Goal: Task Accomplishment & Management: Use online tool/utility

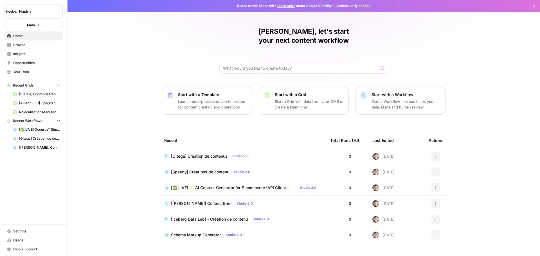
click at [216, 151] on td "[Oltega] Création de contenus Studio 2.0" at bounding box center [243, 156] width 166 height 15
click at [217, 154] on span "[Oltega] Création de contenus" at bounding box center [199, 157] width 57 height 6
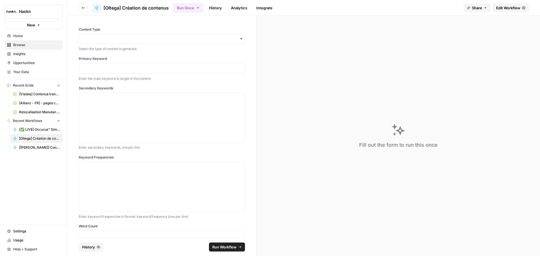
click at [523, 6] on link "Edit Workflow" at bounding box center [511, 7] width 36 height 9
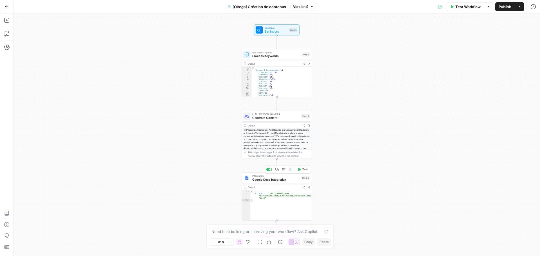
click at [263, 179] on span "Google Docs Integration" at bounding box center [276, 179] width 47 height 5
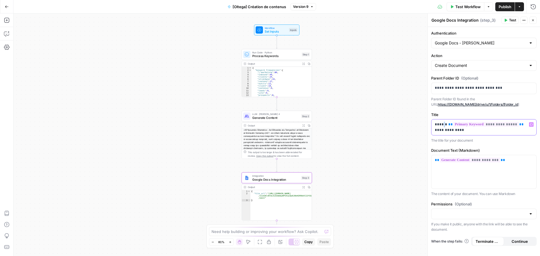
click at [443, 126] on p "**********" at bounding box center [484, 127] width 98 height 11
click at [284, 56] on span "Process Keywords" at bounding box center [277, 56] width 48 height 5
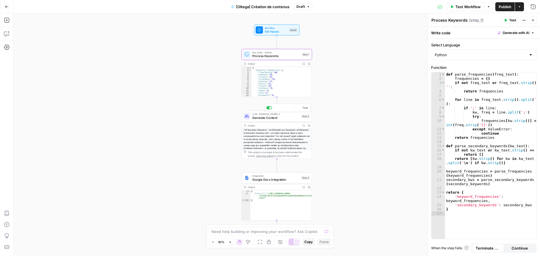
click at [280, 116] on span "Generate Content" at bounding box center [276, 118] width 47 height 5
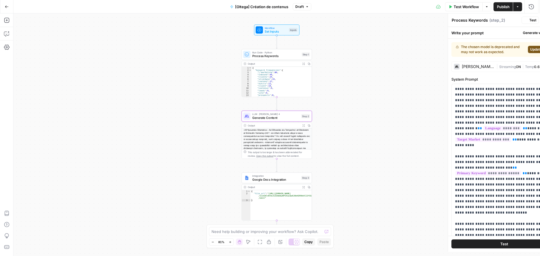
type textarea "Generate Content"
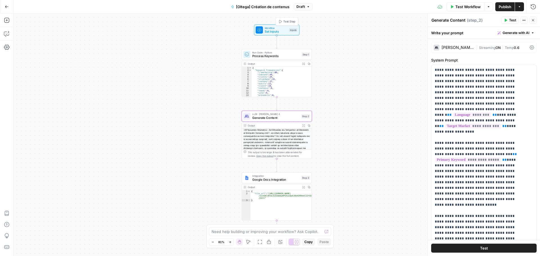
click at [264, 26] on div "Workflow Set Inputs Inputs Test Step" at bounding box center [277, 30] width 42 height 8
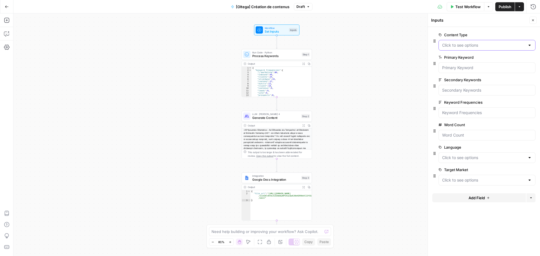
click at [479, 43] on Type "Content Type" at bounding box center [484, 46] width 83 height 6
click at [469, 34] on label "Content Type" at bounding box center [471, 35] width 65 height 6
click at [469, 43] on Type "Content Type" at bounding box center [484, 46] width 83 height 6
click at [8, 32] on icon "button" at bounding box center [7, 34] width 6 height 6
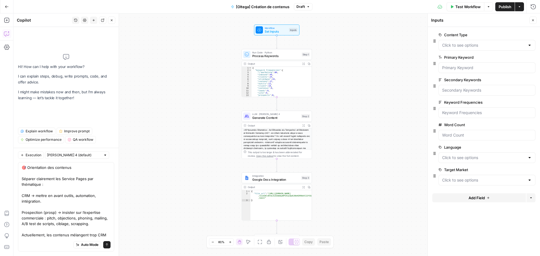
drag, startPoint x: 55, startPoint y: 212, endPoint x: 43, endPoint y: 211, distance: 11.6
type textarea "🎯 Orientation des contenus Séparer clairement les Service Pages par thématique …"
click at [103, 248] on button "Send" at bounding box center [106, 245] width 7 height 7
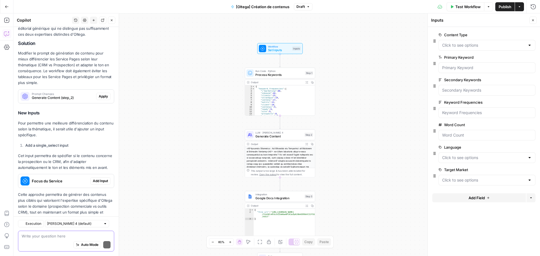
scroll to position [343, 0]
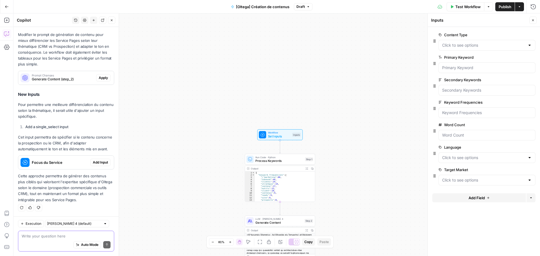
click at [71, 162] on span "Focus du Service" at bounding box center [60, 163] width 56 height 6
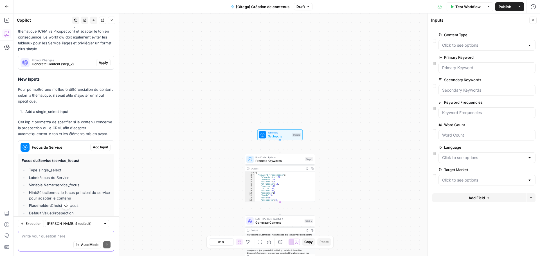
scroll to position [414, 0]
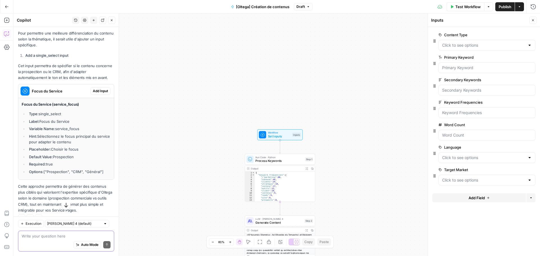
click at [59, 233] on div "Write your question here Auto Mode Send" at bounding box center [66, 241] width 96 height 21
click at [90, 232] on textarea "Non on va pas remettre un input en plus. cependant, et si on ajoutait une phase…" at bounding box center [66, 230] width 89 height 17
click at [89, 232] on textarea "Non on va pas remettre un input en plus. cependant, et si on ajoutait une phase…" at bounding box center [66, 230] width 89 height 17
click at [102, 237] on textarea "Non on va pas remettre un input en plus. cependant, et si on ajoutait une phase…" at bounding box center [66, 230] width 89 height 17
click at [95, 230] on textarea "Non on va pas remettre un input en plus. cependant, et si on ajoutait une phase…" at bounding box center [66, 228] width 89 height 23
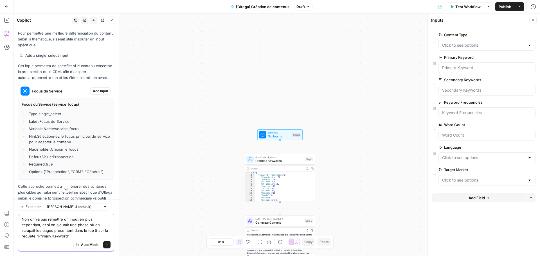
click at [84, 238] on textarea "Non on va pas remettre un input en plus. cependant, et si on ajoutait une phase…" at bounding box center [66, 228] width 89 height 23
type textarea "Non on va pas remettre un input en plus. cependant, et si on ajoutait une phase…"
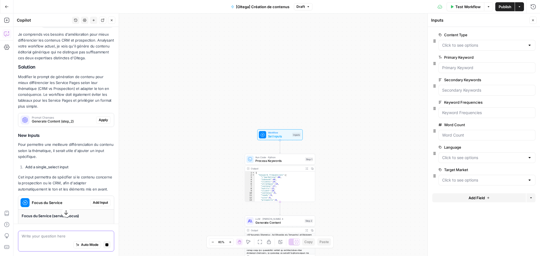
scroll to position [271, 0]
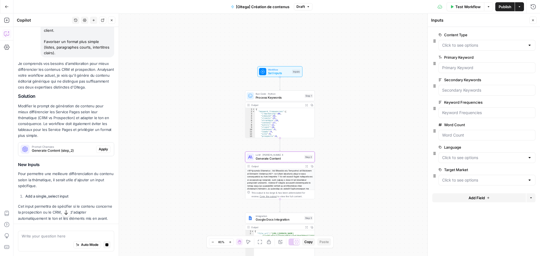
click at [65, 149] on span "Generate Content (step_2)" at bounding box center [63, 150] width 62 height 5
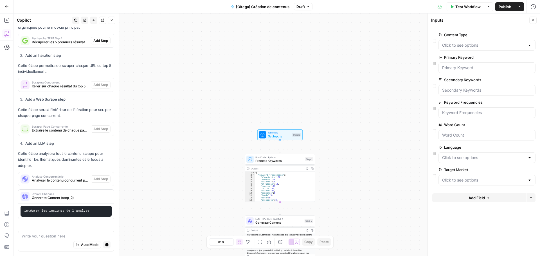
scroll to position [784, 0]
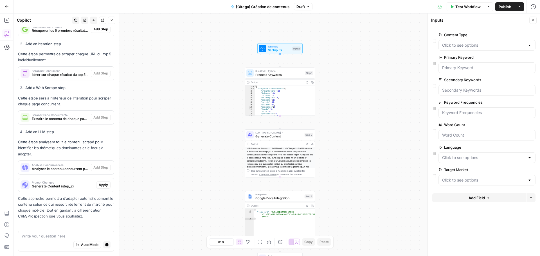
click at [65, 204] on p "Cette approche permettra d'adapter automatiquement le contenu selon ce qui ress…" at bounding box center [66, 208] width 96 height 24
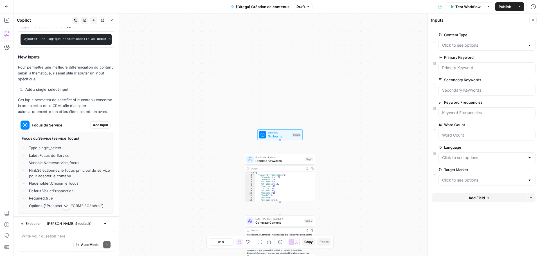
scroll to position [361, 0]
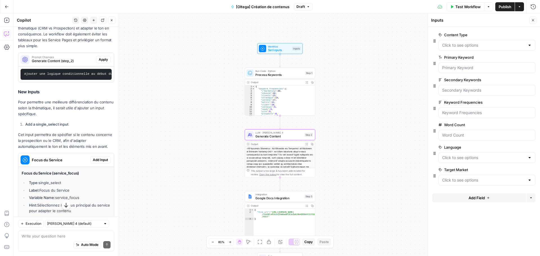
click at [99, 61] on span "Apply" at bounding box center [103, 59] width 9 height 5
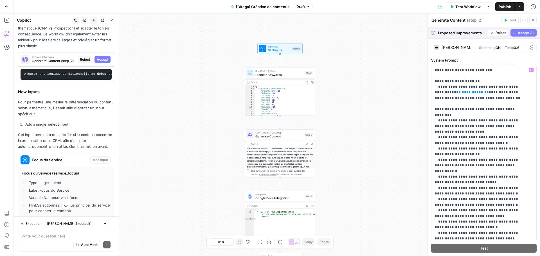
scroll to position [2297, 0]
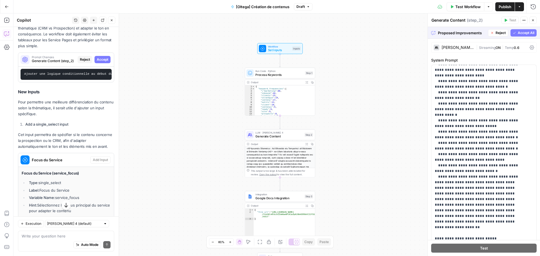
click at [521, 34] on span "Accept All" at bounding box center [526, 32] width 17 height 5
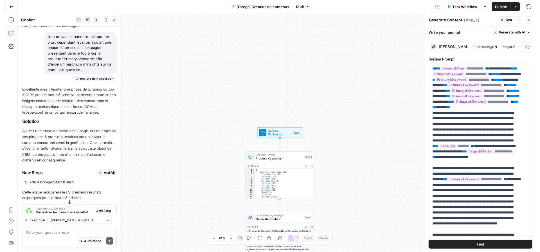
scroll to position [708, 0]
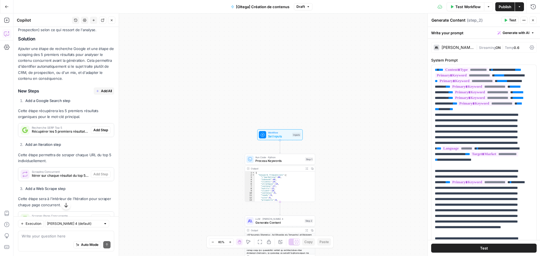
click at [101, 94] on span "Add All" at bounding box center [106, 91] width 11 height 5
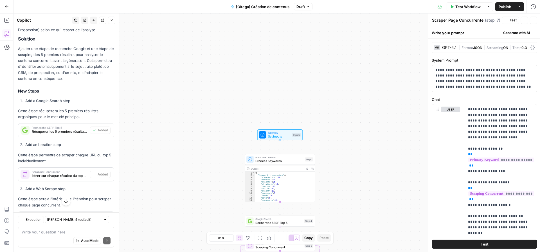
type textarea "Analyse Concurrentielle"
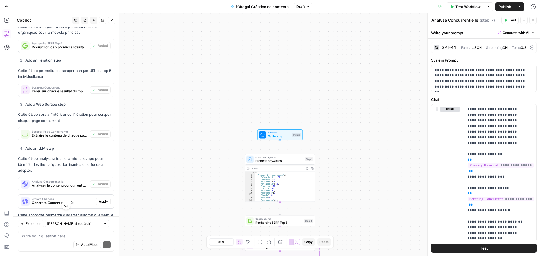
scroll to position [830, 0]
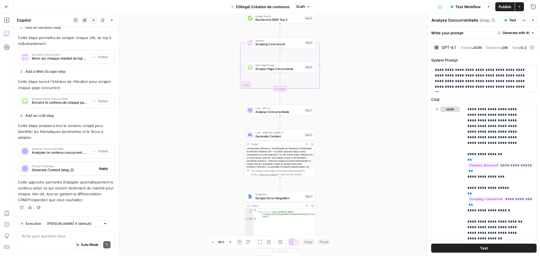
click at [266, 114] on span "Analyse Concurrentielle" at bounding box center [279, 112] width 47 height 5
click at [268, 112] on span "Analyse Concurrentielle" at bounding box center [279, 112] width 47 height 5
click at [490, 47] on span "Streaming" at bounding box center [494, 48] width 17 height 4
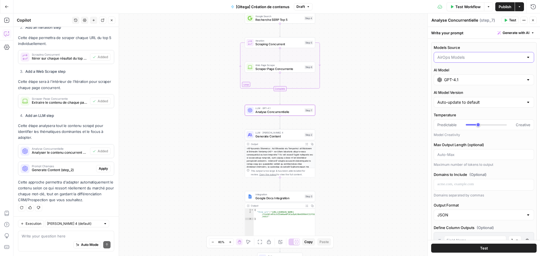
click at [455, 60] on input "Models Source" at bounding box center [481, 58] width 86 height 6
click at [450, 78] on span "My Models" at bounding box center [481, 80] width 84 height 6
type input "My Models"
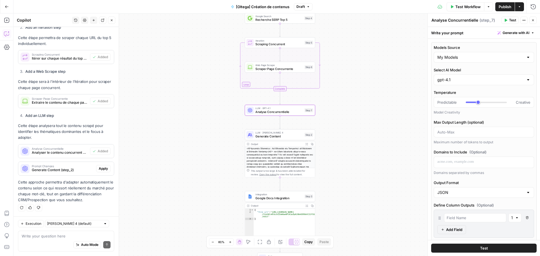
click at [265, 136] on span "Generate Content" at bounding box center [279, 136] width 47 height 5
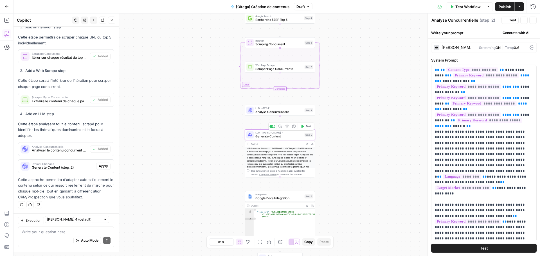
type textarea "Generate Content"
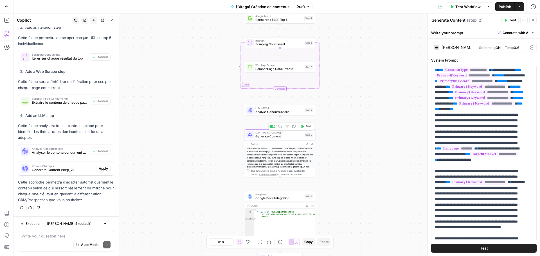
click at [265, 136] on span "Generate Content" at bounding box center [279, 136] width 47 height 5
click at [462, 43] on div "[PERSON_NAME] 4 | Streaming ON | Temp 0.6" at bounding box center [485, 47] width 106 height 11
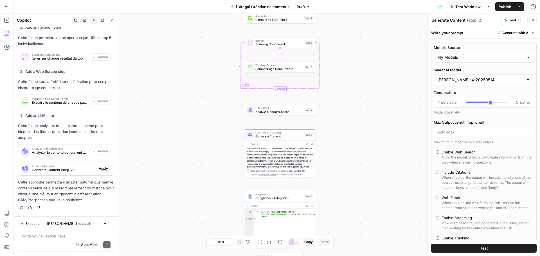
click at [99, 167] on span "Apply" at bounding box center [103, 168] width 9 height 5
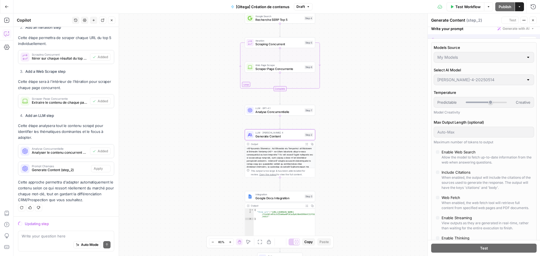
scroll to position [812, 0]
click at [271, 135] on span "Generate Content" at bounding box center [279, 136] width 47 height 5
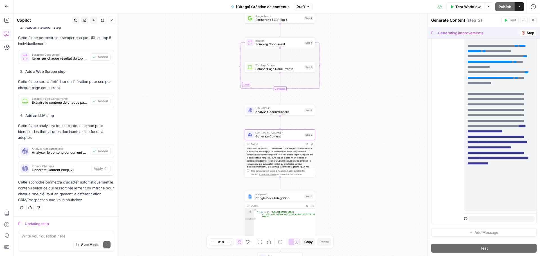
scroll to position [559, 0]
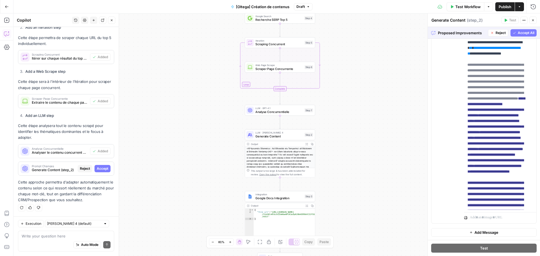
click at [526, 33] on span "Accept All" at bounding box center [526, 32] width 17 height 5
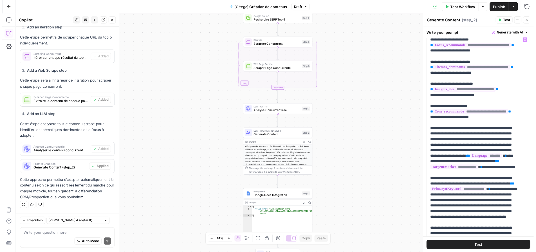
scroll to position [221, 0]
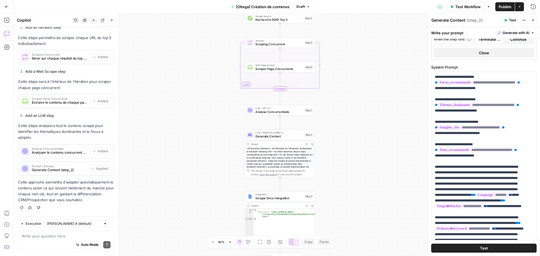
click at [291, 114] on span "Analyse Concurrentielle" at bounding box center [279, 112] width 47 height 5
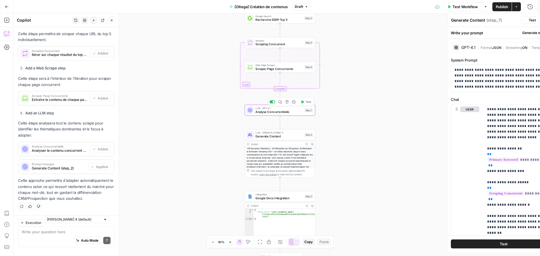
type textarea "Analyse Concurrentielle"
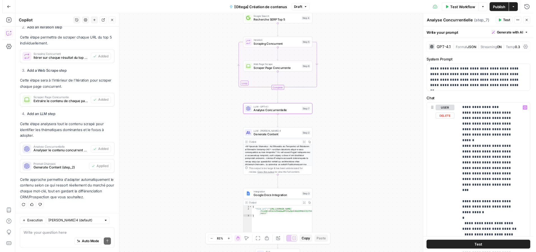
scroll to position [123, 0]
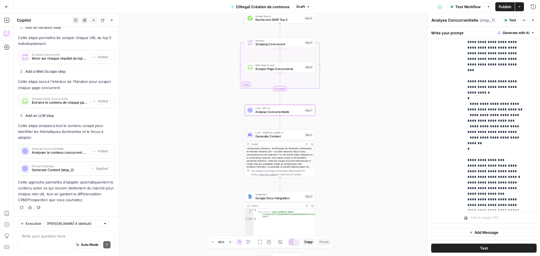
click at [459, 9] on button "Test Workflow" at bounding box center [466, 6] width 38 height 9
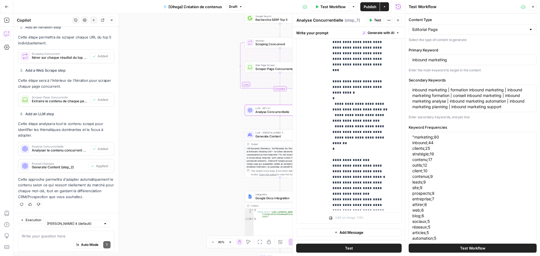
scroll to position [830, 0]
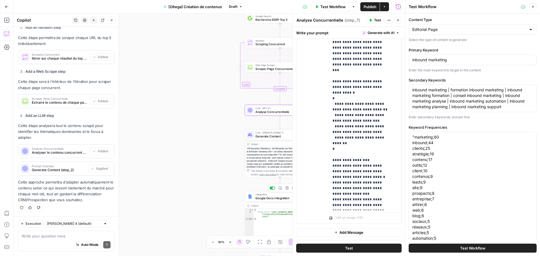
click at [266, 198] on span "Google Docs Integration" at bounding box center [279, 198] width 47 height 5
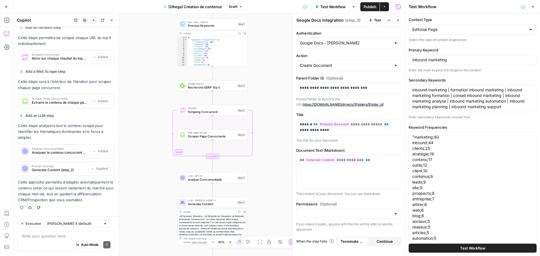
click at [443, 64] on div "inbound marketing" at bounding box center [473, 60] width 128 height 11
paste input "agence de prospection"
type input "agence de prospection"
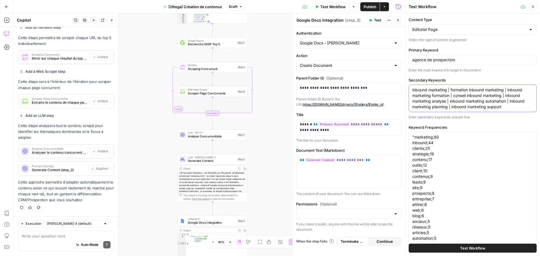
click at [429, 100] on textarea "inbound marketing | formation inbound marketing | inbound marketing formation |…" at bounding box center [473, 98] width 121 height 23
paste textarea "[agence de prospection commerciale]([URL][DOMAIN_NAME]) ​agence de prospection …"
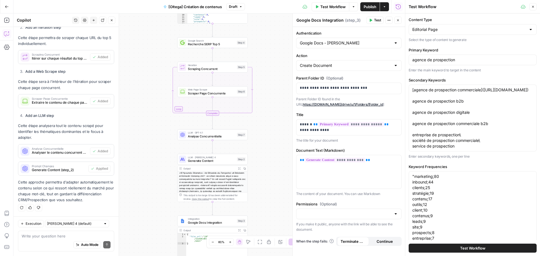
drag, startPoint x: 530, startPoint y: 101, endPoint x: 414, endPoint y: 95, distance: 115.8
click at [414, 95] on div "[agence de prospection commerciale]([URL][DOMAIN_NAME]) ​agence de prospection …" at bounding box center [473, 118] width 128 height 67
drag, startPoint x: 412, startPoint y: 95, endPoint x: 511, endPoint y: 100, distance: 98.4
click at [511, 100] on div "[agence de prospection commerciale]([URL][DOMAIN_NAME]) ​agence de prospection …" at bounding box center [473, 118] width 128 height 67
click at [524, 100] on textarea "[agence de prospection commerciale]([URL][DOMAIN_NAME]) ​agence de prospection …" at bounding box center [473, 118] width 121 height 62
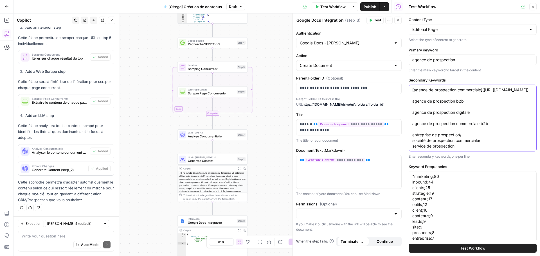
click at [524, 100] on textarea "[agence de prospection commerciale]([URL][DOMAIN_NAME]) ​agence de prospection …" at bounding box center [473, 118] width 121 height 62
click at [525, 101] on textarea "[agence de prospection commerciale]([URL][DOMAIN_NAME]) ​agence de prospection …" at bounding box center [473, 118] width 121 height 62
drag, startPoint x: 525, startPoint y: 101, endPoint x: 400, endPoint y: 94, distance: 124.9
click at [400, 94] on body "Haskn New Home Browse Insights Opportunities Your Data Recent Grids [Vialala] C…" at bounding box center [270, 128] width 540 height 256
click at [415, 90] on textarea "[agence de prospection commerciale ​agence de prospection b2b​ agence de prospe…" at bounding box center [473, 118] width 121 height 62
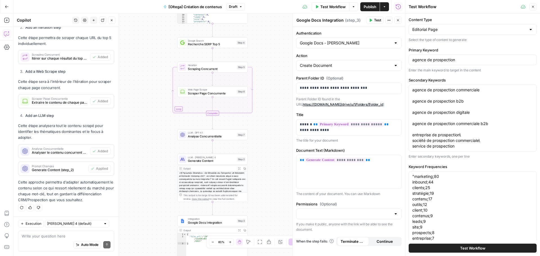
click at [412, 99] on div "agence de prospection commerciale ​agence de prospection b2b​ agence de prospec…" at bounding box center [473, 118] width 128 height 67
click at [413, 103] on textarea "agence de prospection commerciale ​agence de prospection b2b​ agence de prospec…" at bounding box center [473, 118] width 121 height 62
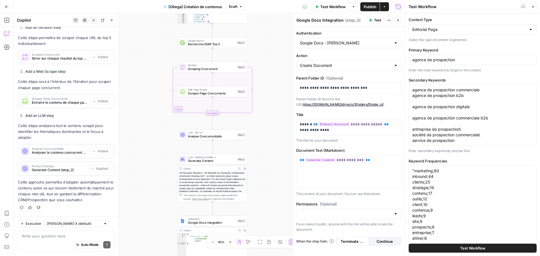
click at [412, 108] on div "agence de prospection commerciale agence de prospection b2b​ agence de prospect…" at bounding box center [473, 115] width 128 height 61
click at [414, 108] on textarea "agence de prospection commerciale agence de prospection b2b​ agence de prospect…" at bounding box center [473, 115] width 121 height 56
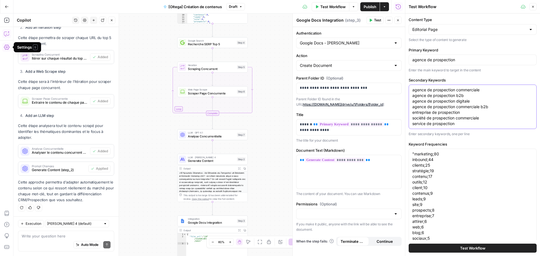
type textarea "agence de prospection commerciale agence de prospection b2b​ agence de prospect…"
click at [457, 195] on textarea ""marketing;80 inbound;44 clients;25 stratégie;19 contenu;17 outils;12 client;10…" at bounding box center [473, 218] width 121 height 135
paste textarea "prospection;70 agence;22 commerciale;18 outils;10 prospection commerciale;10 le…"
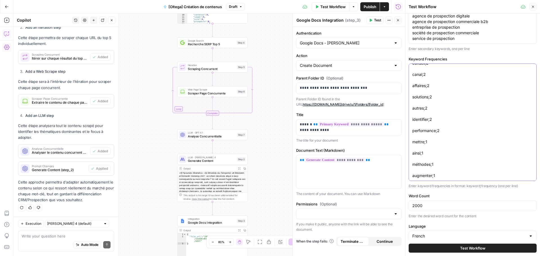
scroll to position [128, 0]
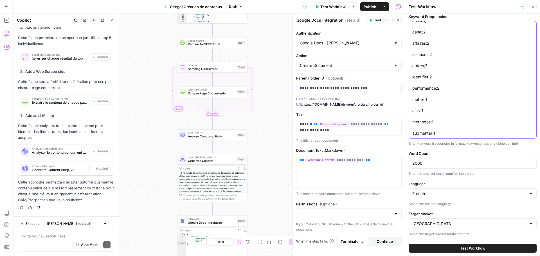
type textarea "prospection;70 agence;22 commerciale;18 outils;10 prospection commerciale;10 le…"
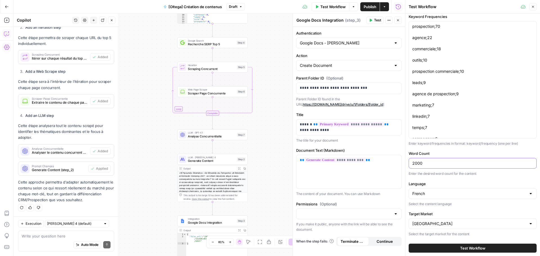
drag, startPoint x: 446, startPoint y: 168, endPoint x: 405, endPoint y: 164, distance: 41.1
click at [405, 164] on div "Test Workflow Close Content Type Editorial Page Select the type of content to g…" at bounding box center [472, 128] width 135 height 256
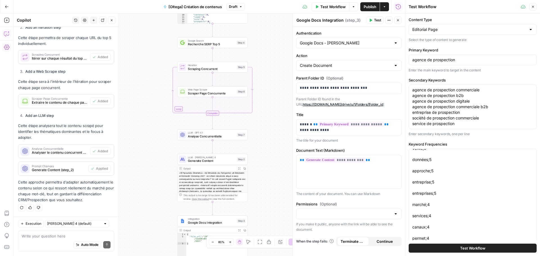
scroll to position [128, 0]
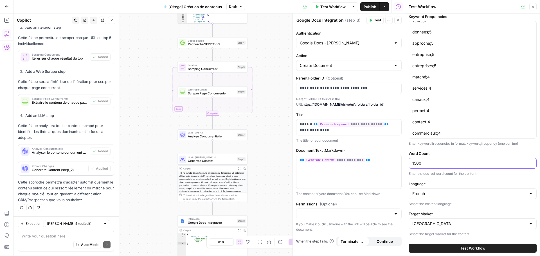
type input "1500"
click at [440, 248] on button "Test Workflow" at bounding box center [473, 248] width 128 height 9
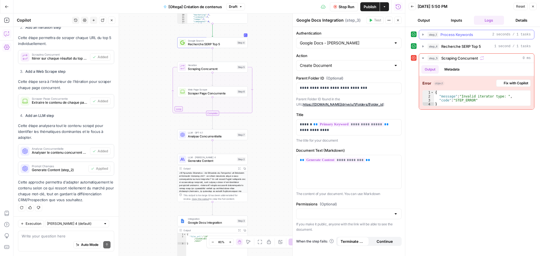
click at [424, 36] on icon "button" at bounding box center [423, 34] width 5 height 5
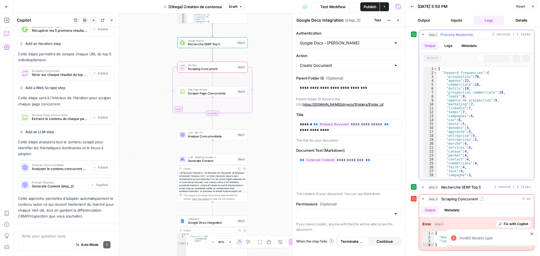
scroll to position [728, 0]
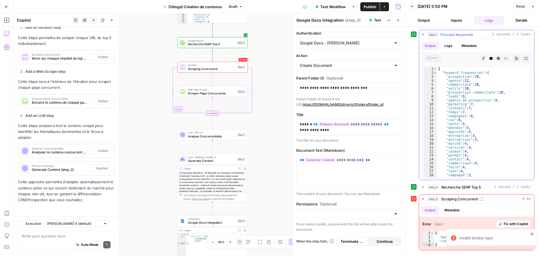
click at [424, 36] on icon "button" at bounding box center [423, 34] width 5 height 5
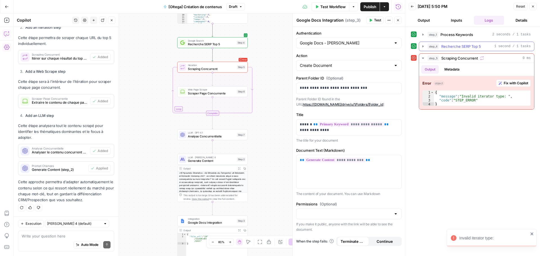
click at [425, 46] on icon "button" at bounding box center [423, 46] width 5 height 5
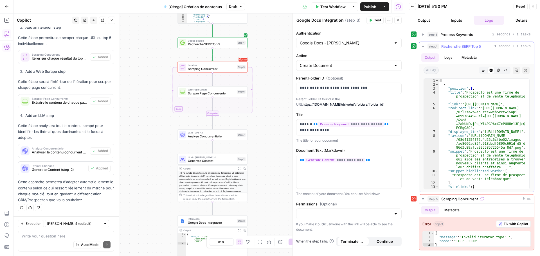
scroll to position [68, 0]
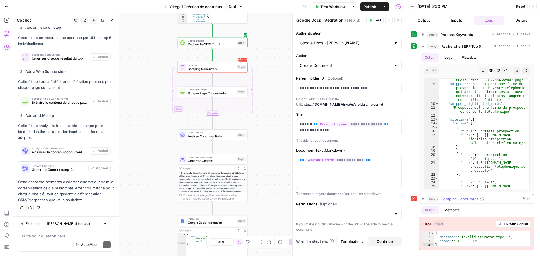
click at [509, 227] on button "Fix with Copilot" at bounding box center [514, 224] width 35 height 7
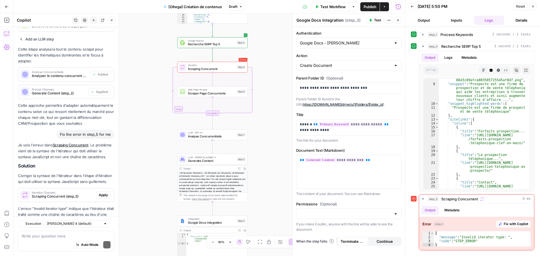
scroll to position [843, 0]
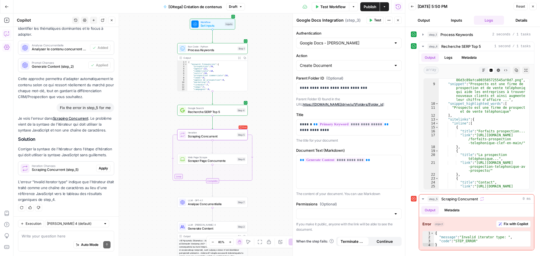
click at [104, 169] on span "Apply" at bounding box center [103, 168] width 9 height 5
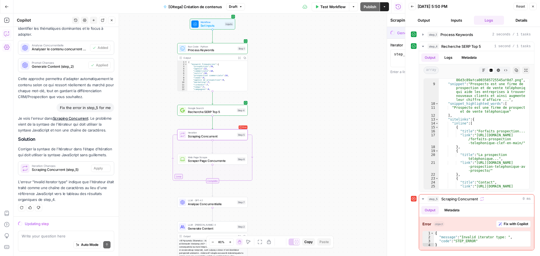
scroll to position [825, 0]
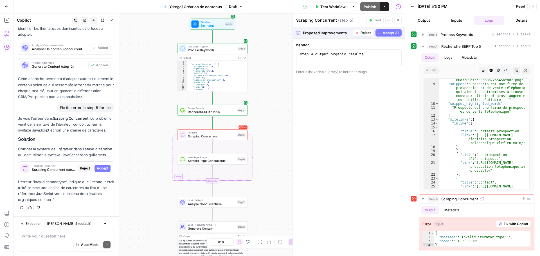
click at [381, 33] on icon "button" at bounding box center [379, 32] width 3 height 3
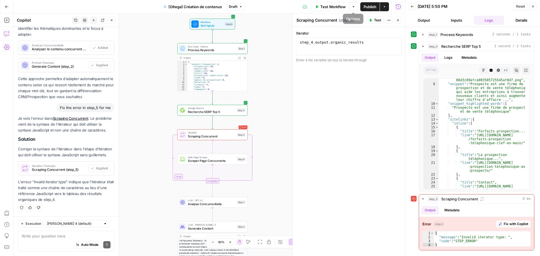
click at [336, 6] on span "Test Workflow" at bounding box center [333, 7] width 25 height 6
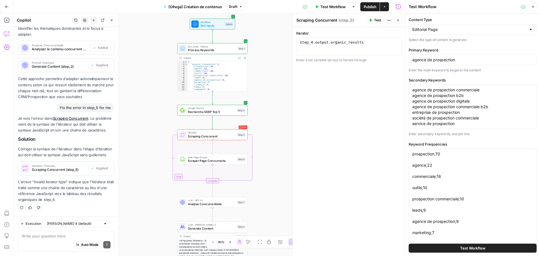
click at [450, 244] on button "Test Workflow" at bounding box center [473, 248] width 128 height 9
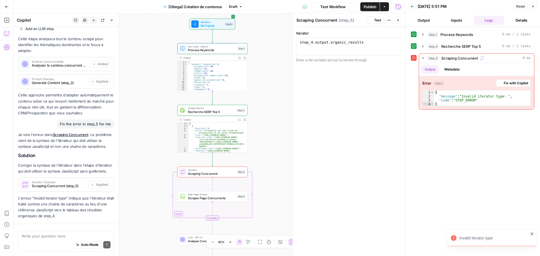
scroll to position [843, 0]
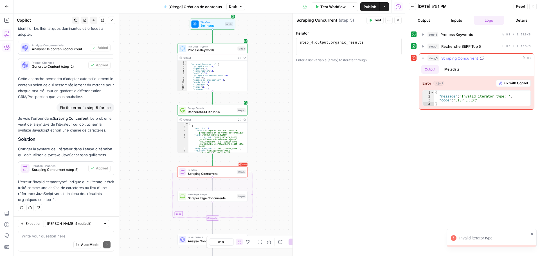
click at [512, 83] on span "Fix with Copilot" at bounding box center [516, 83] width 24 height 5
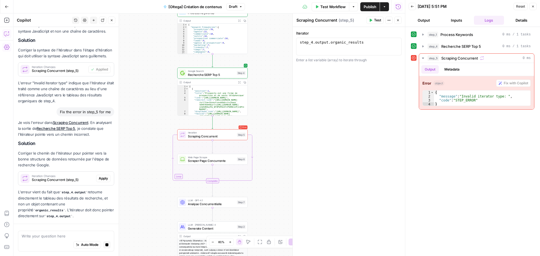
scroll to position [964, 0]
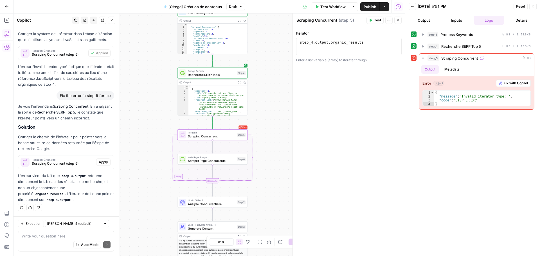
click at [99, 164] on span "Apply" at bounding box center [103, 162] width 9 height 5
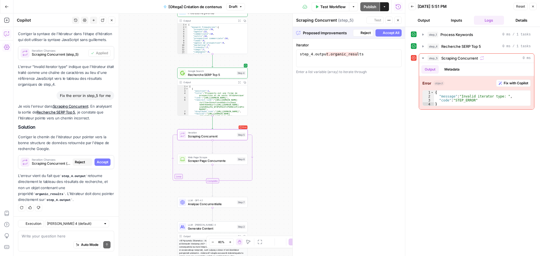
scroll to position [946, 0]
click at [97, 164] on span "Accept" at bounding box center [103, 162] width 12 height 5
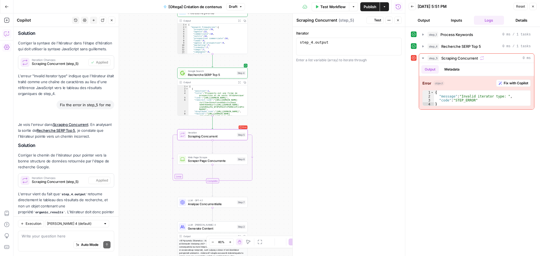
scroll to position [982, 0]
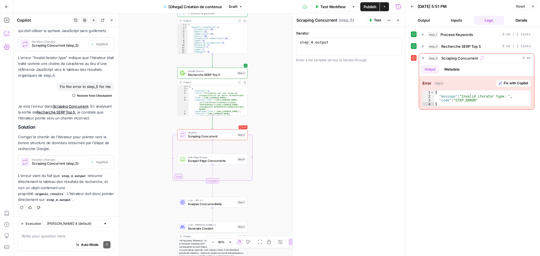
click at [337, 6] on span "Test Workflow" at bounding box center [333, 7] width 25 height 6
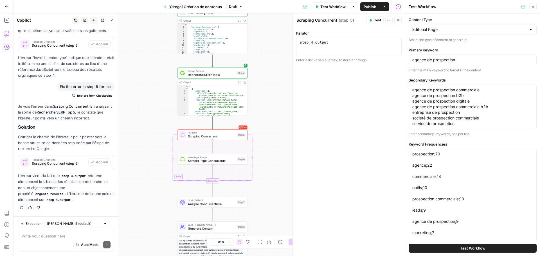
click at [475, 251] on span "Test Workflow" at bounding box center [473, 249] width 25 height 6
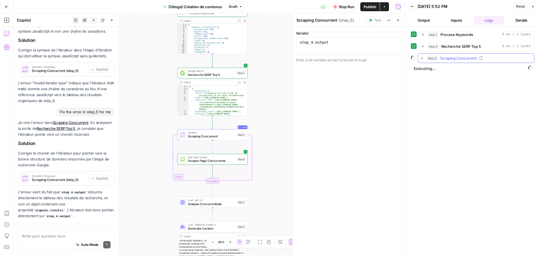
click at [424, 58] on icon "button" at bounding box center [422, 58] width 5 height 5
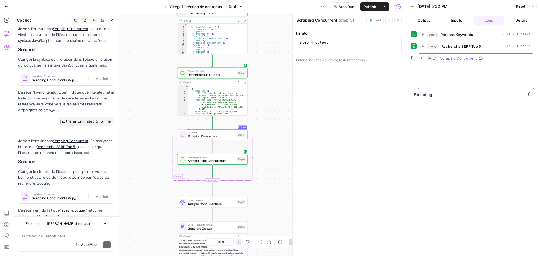
scroll to position [982, 0]
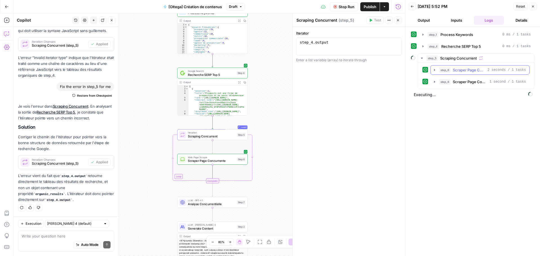
click at [432, 70] on button "step_6 Scraper Page Concurrente 2 seconds / 1 tasks" at bounding box center [480, 70] width 99 height 9
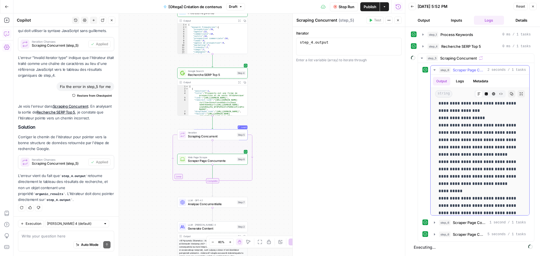
scroll to position [732, 0]
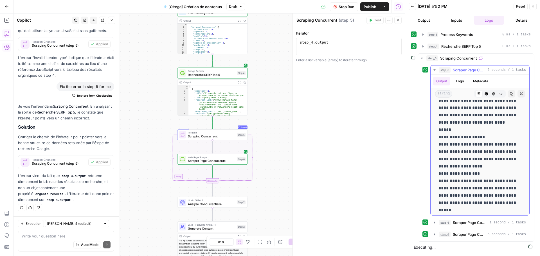
click at [434, 70] on icon "button" at bounding box center [435, 70] width 5 height 5
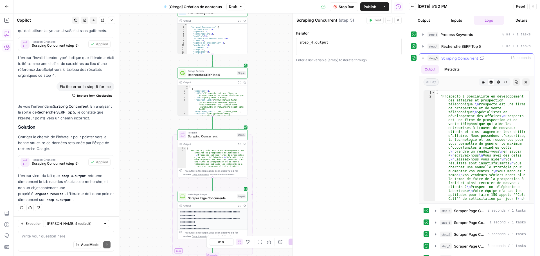
click at [425, 61] on button "step_5 Scraping Concurrent 18 seconds" at bounding box center [476, 58] width 115 height 9
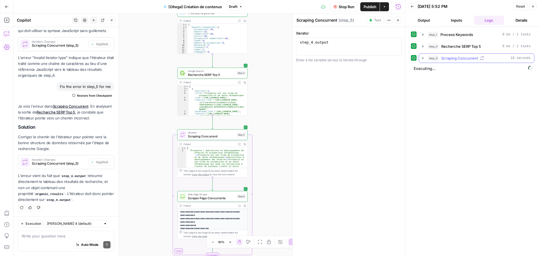
click at [425, 59] on icon "button" at bounding box center [423, 58] width 5 height 5
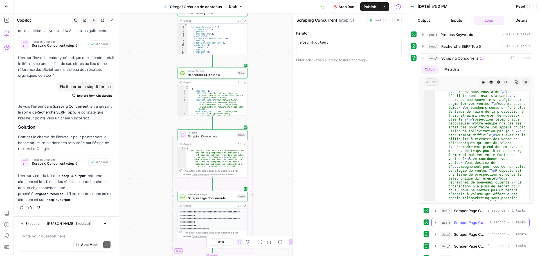
scroll to position [22, 0]
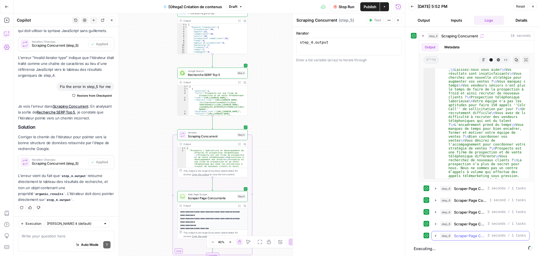
click at [434, 237] on icon "button" at bounding box center [436, 236] width 5 height 5
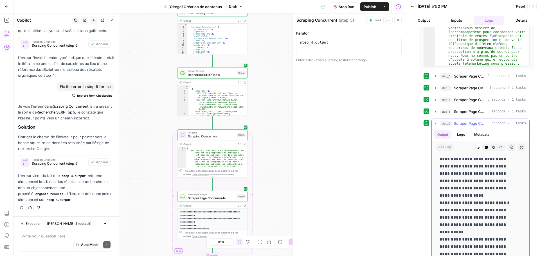
scroll to position [901, 0]
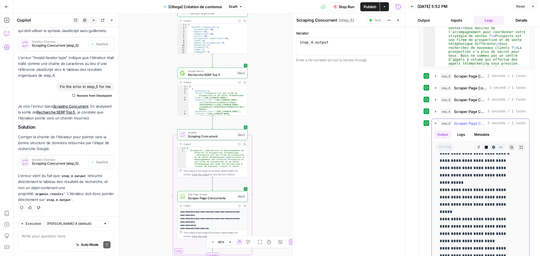
click at [435, 124] on icon "button" at bounding box center [436, 123] width 5 height 5
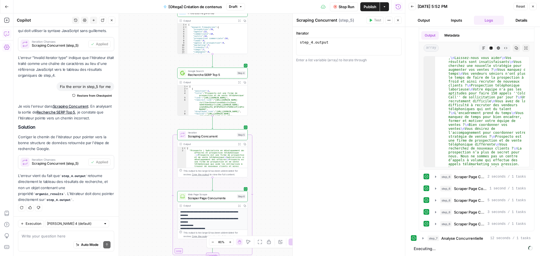
scroll to position [34, 0]
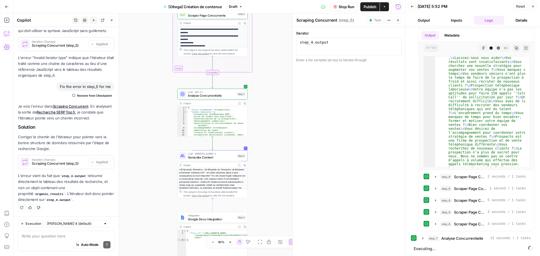
click at [454, 21] on button "Inputs" at bounding box center [457, 20] width 30 height 9
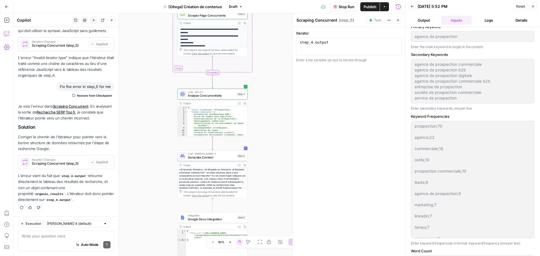
click at [430, 19] on button "Output" at bounding box center [424, 20] width 30 height 9
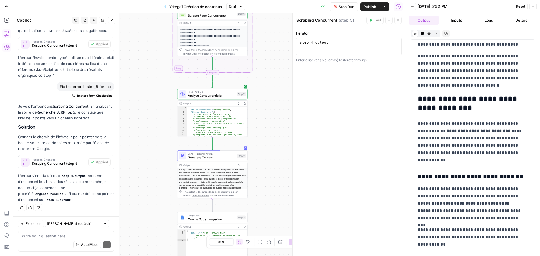
scroll to position [2675, 0]
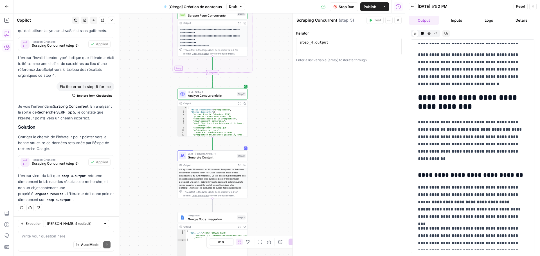
click at [464, 19] on button "Inputs" at bounding box center [457, 20] width 30 height 9
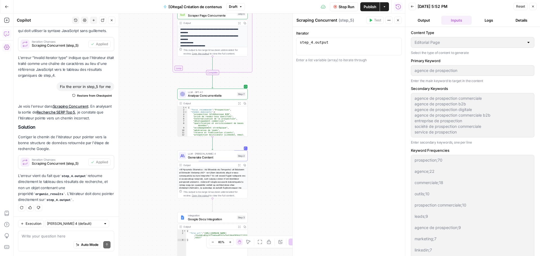
click at [428, 24] on button "Output" at bounding box center [424, 20] width 30 height 9
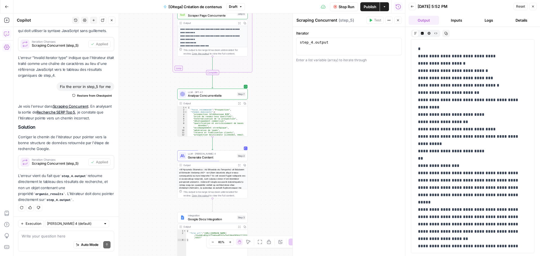
click at [349, 8] on span "Stop Run" at bounding box center [347, 7] width 16 height 6
click at [452, 22] on button "Inputs" at bounding box center [457, 20] width 30 height 9
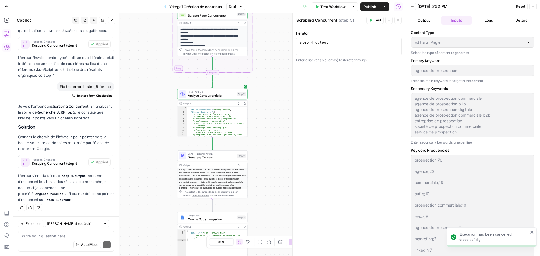
click at [423, 22] on button "Output" at bounding box center [424, 20] width 30 height 9
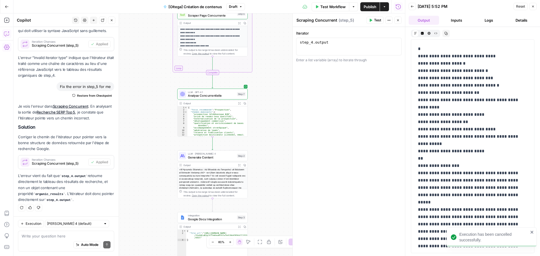
click at [341, 5] on span "Test Workflow" at bounding box center [333, 7] width 25 height 6
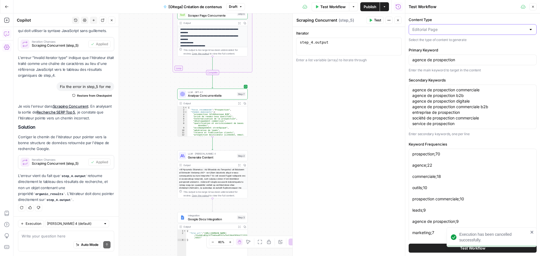
click at [443, 32] on input "Content Type" at bounding box center [470, 30] width 114 height 6
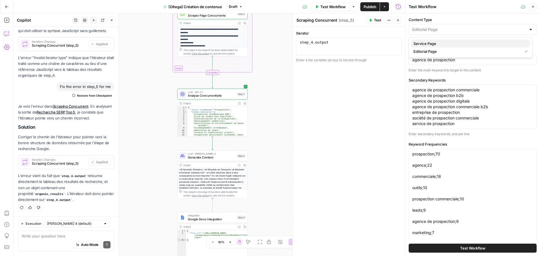
click at [435, 44] on span "Service Page" at bounding box center [470, 44] width 112 height 6
type input "Service Page"
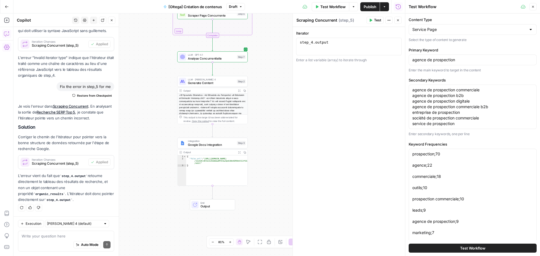
click at [449, 250] on button "Test Workflow" at bounding box center [473, 248] width 128 height 9
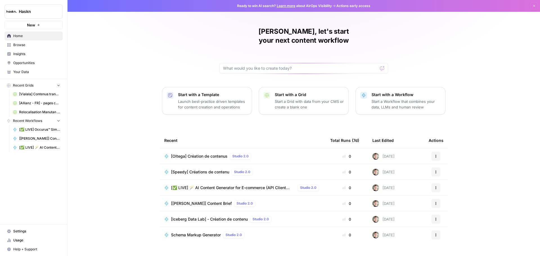
click at [195, 153] on div "[Oltega] Création de contenus Studio 2.0" at bounding box center [212, 156] width 82 height 7
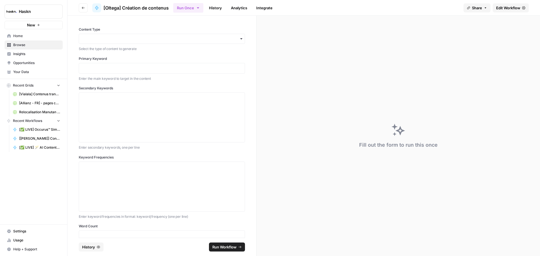
click at [209, 7] on link "History" at bounding box center [216, 7] width 20 height 9
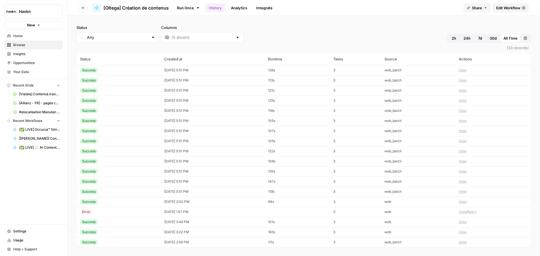
click at [459, 69] on button "View" at bounding box center [463, 70] width 8 height 5
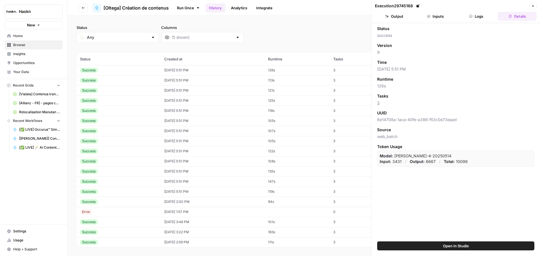
click at [472, 16] on icon "button" at bounding box center [471, 16] width 3 height 3
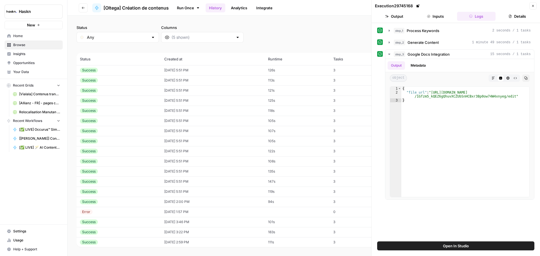
click at [446, 17] on button "Inputs" at bounding box center [435, 16] width 39 height 9
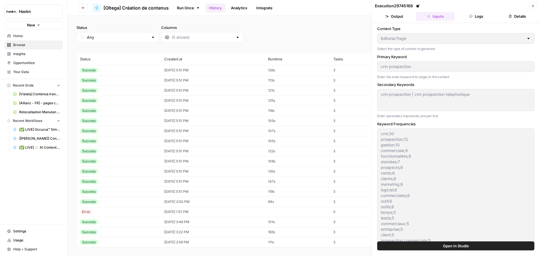
click at [146, 82] on div "Success" at bounding box center [119, 80] width 78 height 5
click at [144, 94] on td "Success" at bounding box center [119, 91] width 84 height 10
click at [142, 100] on div "Success" at bounding box center [119, 100] width 78 height 5
click at [144, 112] on div "Success" at bounding box center [119, 110] width 78 height 5
click at [144, 120] on div "Success" at bounding box center [119, 121] width 78 height 5
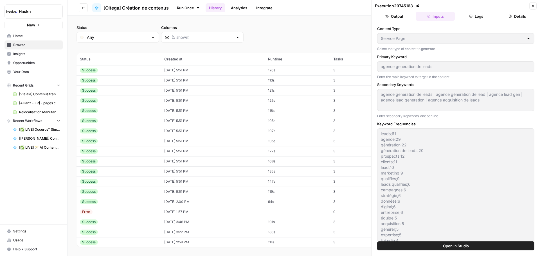
click at [144, 128] on td "Success" at bounding box center [119, 131] width 84 height 10
click at [144, 139] on td "Success" at bounding box center [119, 141] width 84 height 10
click at [146, 149] on div "Success" at bounding box center [119, 151] width 78 height 5
click at [146, 162] on div "Success" at bounding box center [119, 161] width 78 height 5
click at [146, 171] on div "Success" at bounding box center [119, 171] width 78 height 5
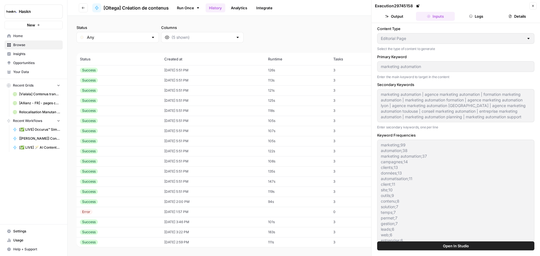
click at [146, 180] on div "Success" at bounding box center [119, 181] width 78 height 5
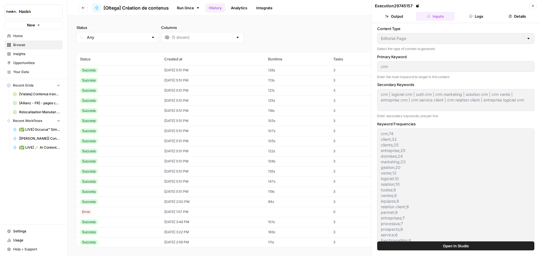
click at [146, 193] on div "Success" at bounding box center [119, 191] width 78 height 5
click at [142, 204] on div "Success" at bounding box center [119, 202] width 78 height 5
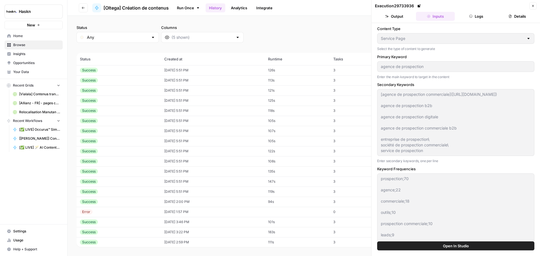
click at [375, 36] on div "Content Type Service Page Select the type of content to generate Primary Keywor…" at bounding box center [456, 132] width 169 height 219
click at [372, 64] on div "Execution 29733936 Close Output Inputs Logs Details Content Type Service Page S…" at bounding box center [456, 128] width 169 height 256
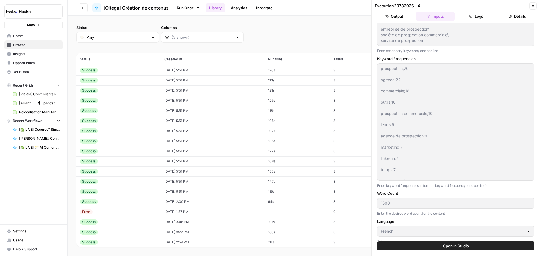
scroll to position [113, 0]
click at [441, 135] on div "Content Type Service Page Select the type of content to generate Primary Keywor…" at bounding box center [455, 91] width 157 height 357
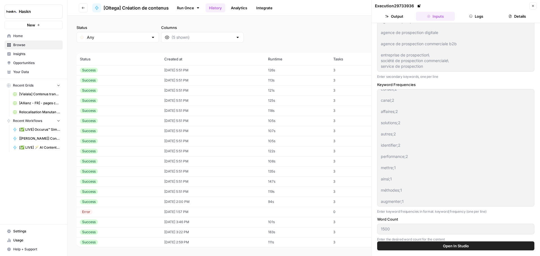
scroll to position [422, 0]
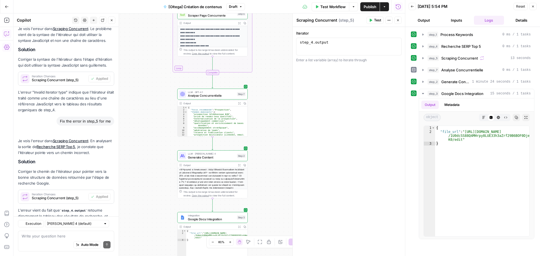
scroll to position [982, 0]
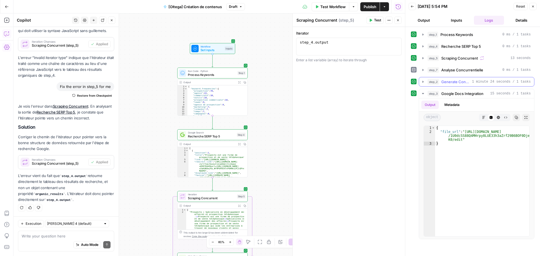
click at [462, 84] on span "Generate Content" at bounding box center [456, 82] width 28 height 6
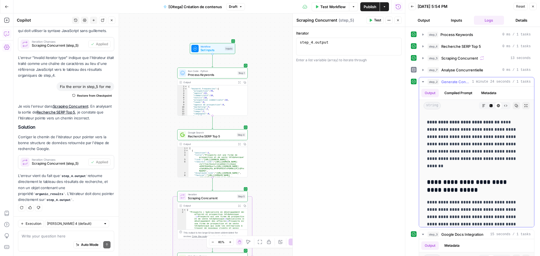
scroll to position [816, 0]
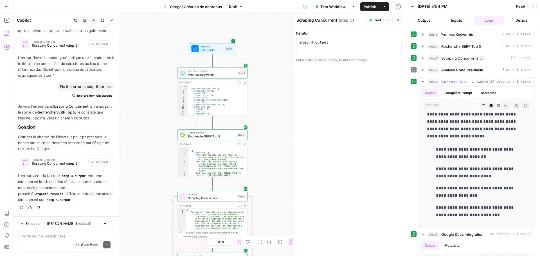
click at [515, 107] on icon "button" at bounding box center [516, 105] width 3 height 3
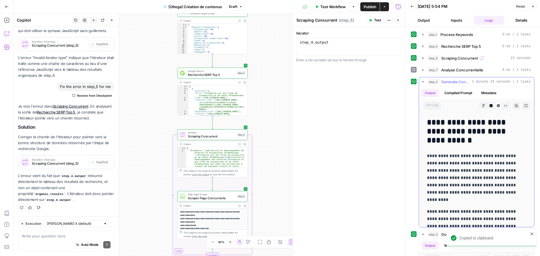
scroll to position [1548, 0]
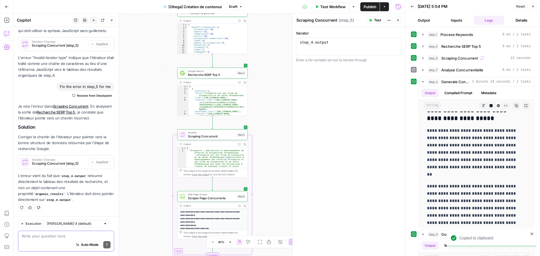
click at [56, 237] on textarea at bounding box center [66, 237] width 89 height 6
paste textarea "Ajouter des exemples concrets (ex. : “Une PME industrielle a doublé son taux de…"
type textarea "Ajouter des exemples concrets (ex. : “Une PME industrielle a doublé son taux de…"
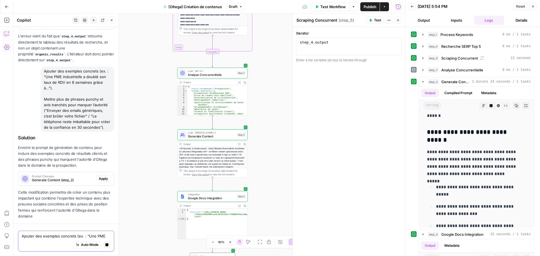
scroll to position [1087, 0]
click at [100, 181] on span "Apply" at bounding box center [103, 179] width 9 height 5
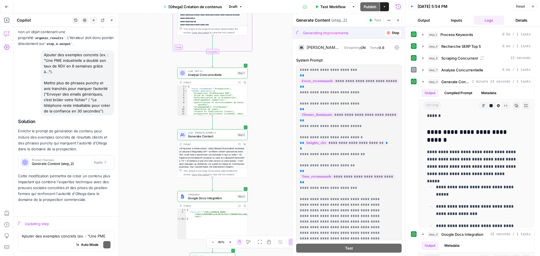
scroll to position [1108, 0]
click at [426, 79] on button "step_2 Generate Content 1 minute 24 seconds / 1 tasks" at bounding box center [476, 81] width 115 height 9
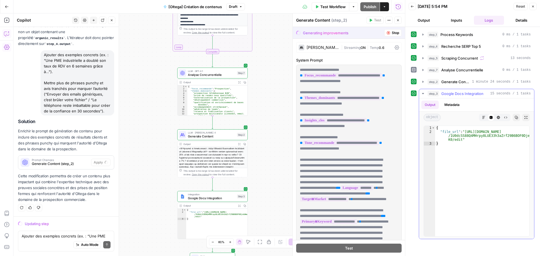
type textarea "**********"
click at [460, 140] on div "{ "file_url" : "https://docs.google.com/document/d /1U0dcSS88Q4MHrpy8LUE33h3aZr…" at bounding box center [482, 185] width 94 height 119
drag, startPoint x: 460, startPoint y: 140, endPoint x: 465, endPoint y: 130, distance: 10.8
click at [465, 130] on div "{ "file_url" : "https://docs.google.com/document/d /1U0dcSS88Q4MHrpy8LUE33h3aZr…" at bounding box center [482, 185] width 94 height 119
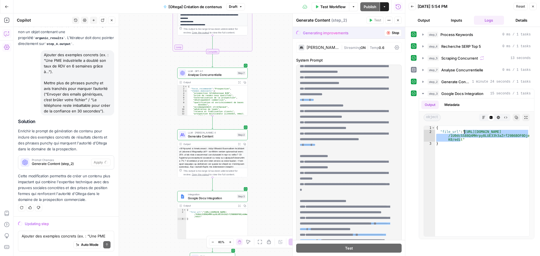
scroll to position [1856, 0]
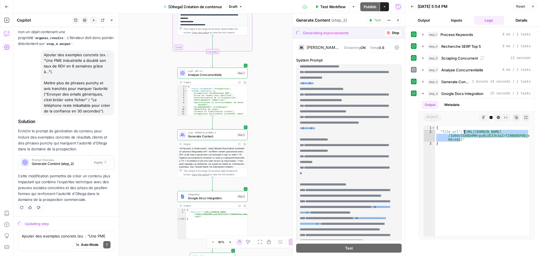
click at [387, 33] on icon "button" at bounding box center [388, 32] width 3 height 3
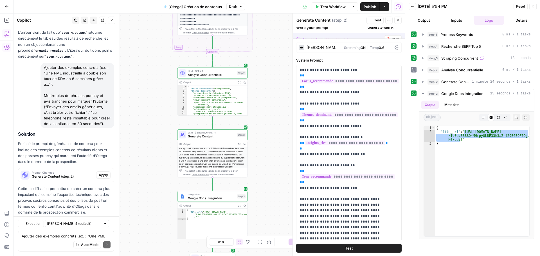
scroll to position [1144, 0]
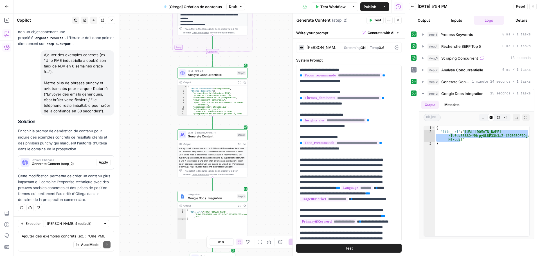
click at [55, 242] on div "Auto Mode Send" at bounding box center [66, 245] width 89 height 12
paste textarea "Place des outils / CRM Tu parles encore pas mal de CRM et d’automation marketin…"
type textarea "Place des outils / CRM Tu parles encore pas mal de CRM et d’automation marketin…"
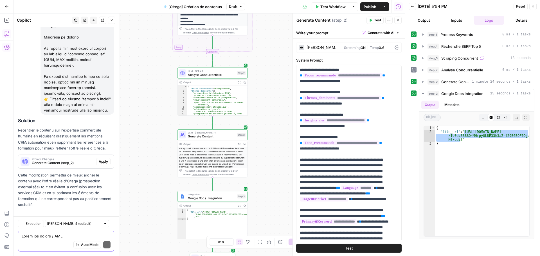
scroll to position [1509, 0]
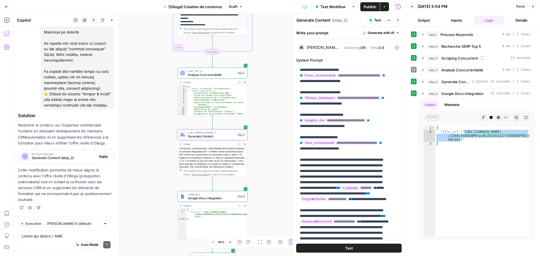
click at [78, 158] on span "Generate Content (step_2)" at bounding box center [63, 158] width 62 height 5
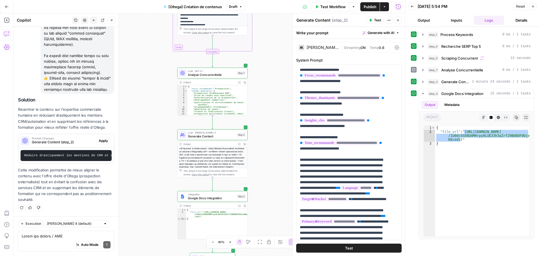
scroll to position [1529, 0]
click at [99, 139] on span "Apply" at bounding box center [103, 141] width 9 height 5
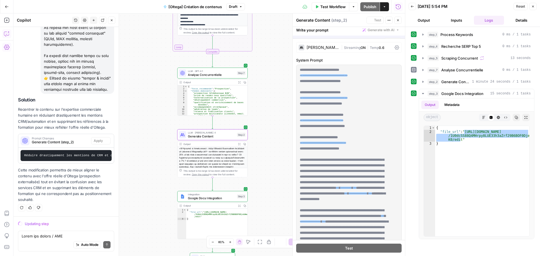
scroll to position [1493, 0]
click at [472, 202] on div "{ "file_url" : "https://docs.google.com/document/d /1U0dcSS88Q4MHrpy8LUE33h3aZr…" at bounding box center [482, 185] width 94 height 119
type textarea "*"
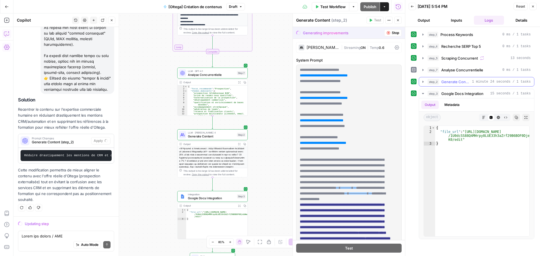
click at [423, 80] on icon "button" at bounding box center [423, 82] width 5 height 5
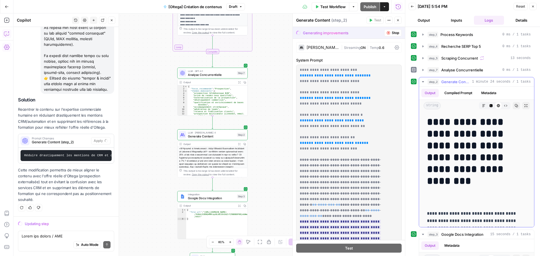
click at [423, 80] on icon "button" at bounding box center [423, 82] width 5 height 5
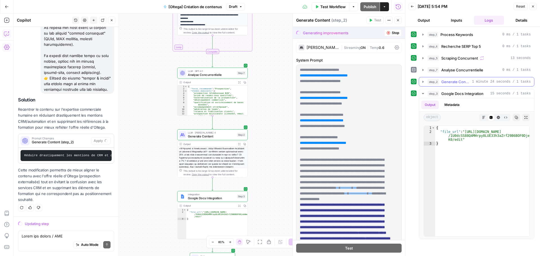
click at [423, 80] on icon "button" at bounding box center [423, 82] width 5 height 5
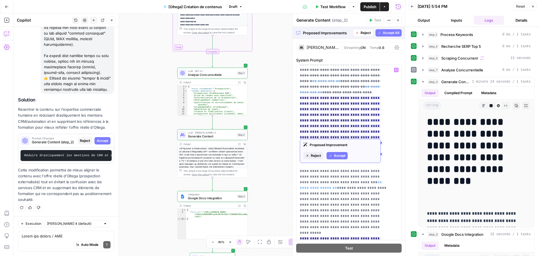
scroll to position [84, 0]
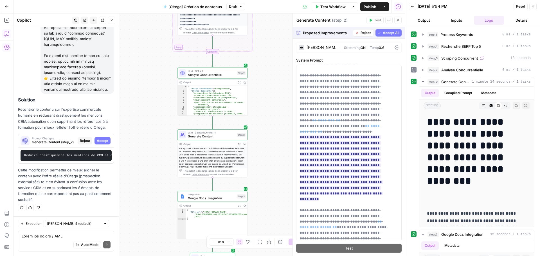
click at [383, 31] on span "Accept All" at bounding box center [391, 32] width 17 height 5
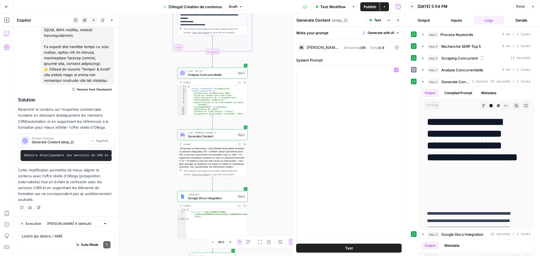
scroll to position [2572, 0]
click at [337, 6] on span "Test Workflow" at bounding box center [333, 7] width 25 height 6
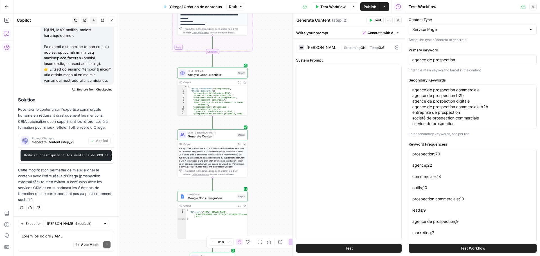
click at [448, 247] on button "Test Workflow" at bounding box center [473, 248] width 128 height 9
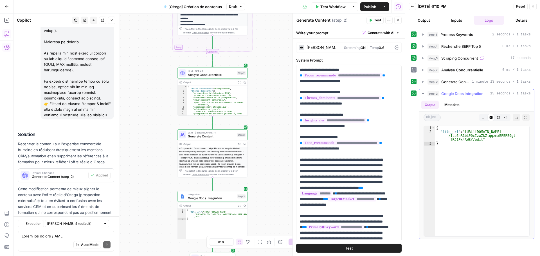
scroll to position [1527, 0]
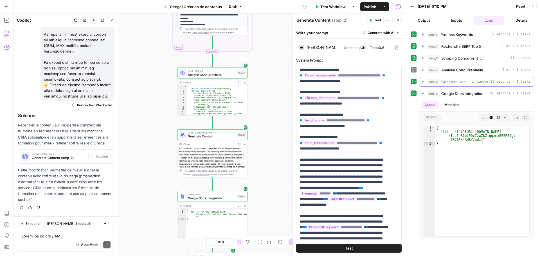
click at [440, 81] on div "step_2 Generate Content 1 minute 13 seconds / 1 tasks" at bounding box center [479, 82] width 103 height 6
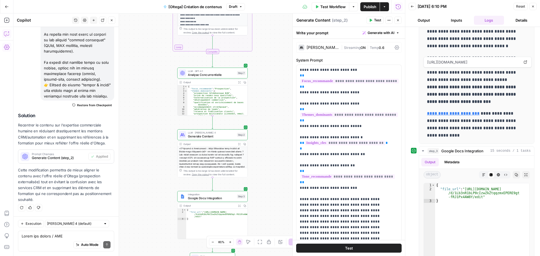
scroll to position [127, 0]
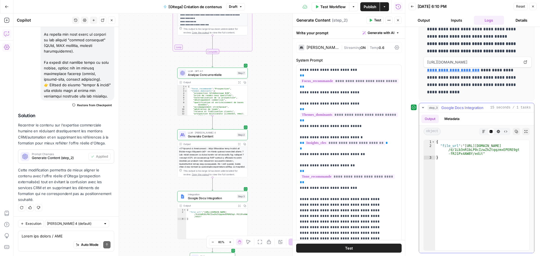
type textarea "**********"
drag, startPoint x: 479, startPoint y: 154, endPoint x: 464, endPoint y: 146, distance: 17.6
click at [464, 146] on div "{ "file_url" : "https://docs.google.com/document /d/1Lb3nR1bLP0cIzwZkZtqqzmxEPE…" at bounding box center [482, 199] width 94 height 119
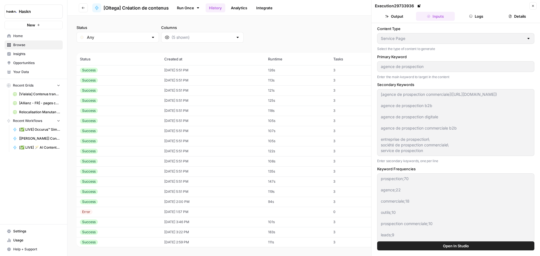
scroll to position [422, 0]
